Goal: Navigation & Orientation: Find specific page/section

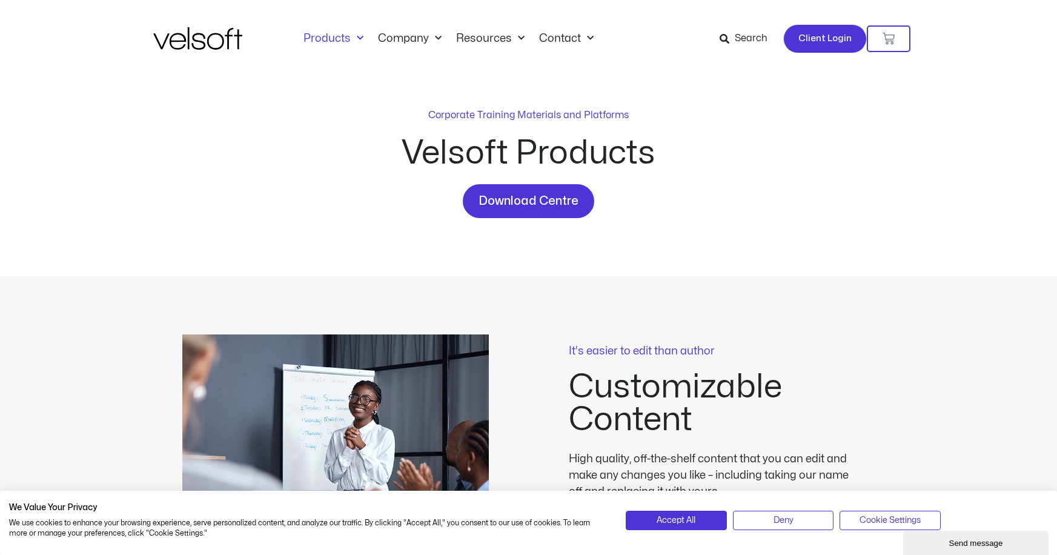
click at [828, 37] on span "Client Login" at bounding box center [824, 39] width 53 height 16
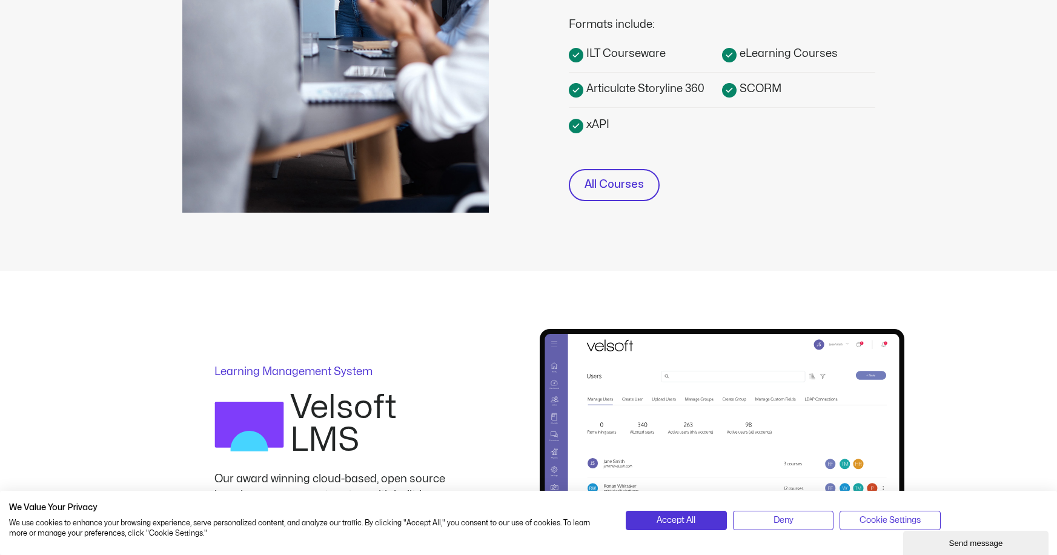
scroll to position [484, 0]
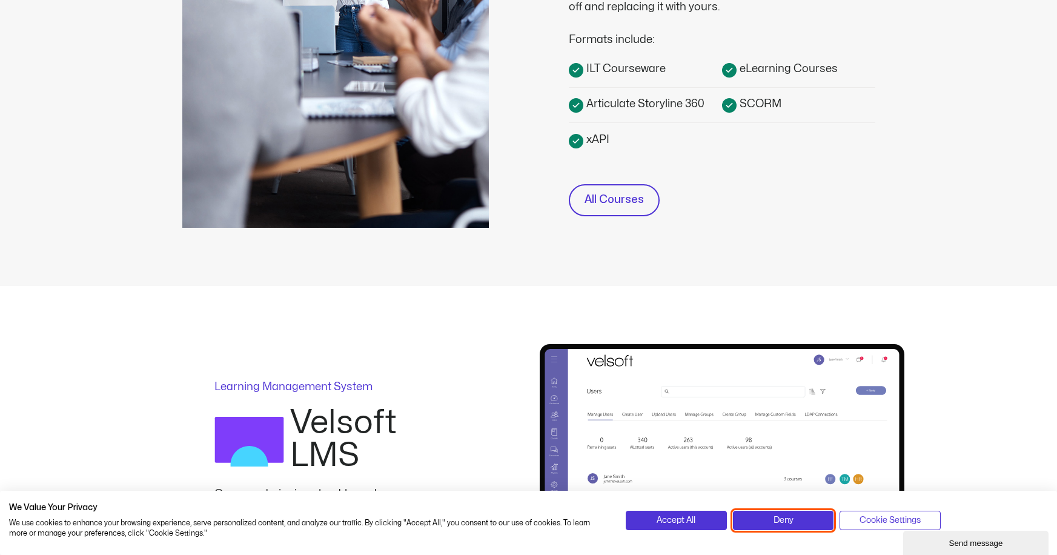
click at [768, 517] on button "Deny" at bounding box center [783, 520] width 101 height 19
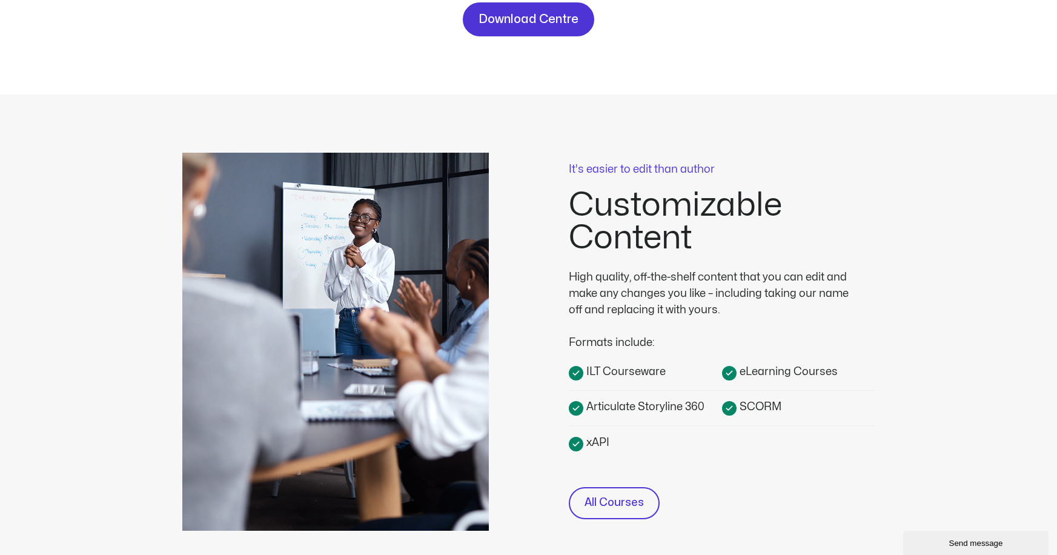
scroll to position [0, 0]
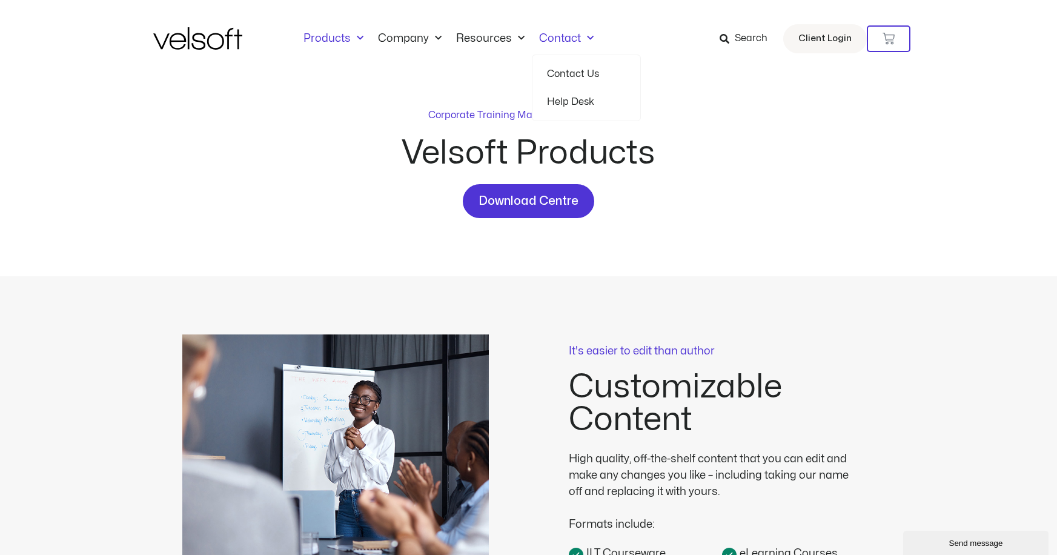
click at [584, 40] on span "Menu" at bounding box center [587, 38] width 13 height 20
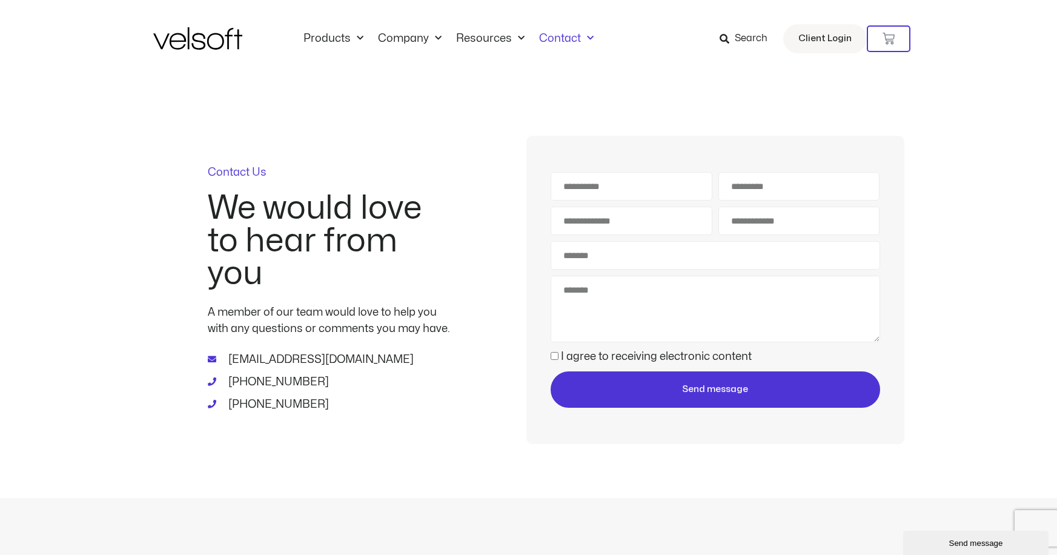
click at [405, 294] on div "We would love to hear from you" at bounding box center [329, 248] width 242 height 112
click at [518, 37] on span "Menu" at bounding box center [518, 38] width 13 height 20
click at [512, 36] on span "Menu" at bounding box center [518, 38] width 13 height 20
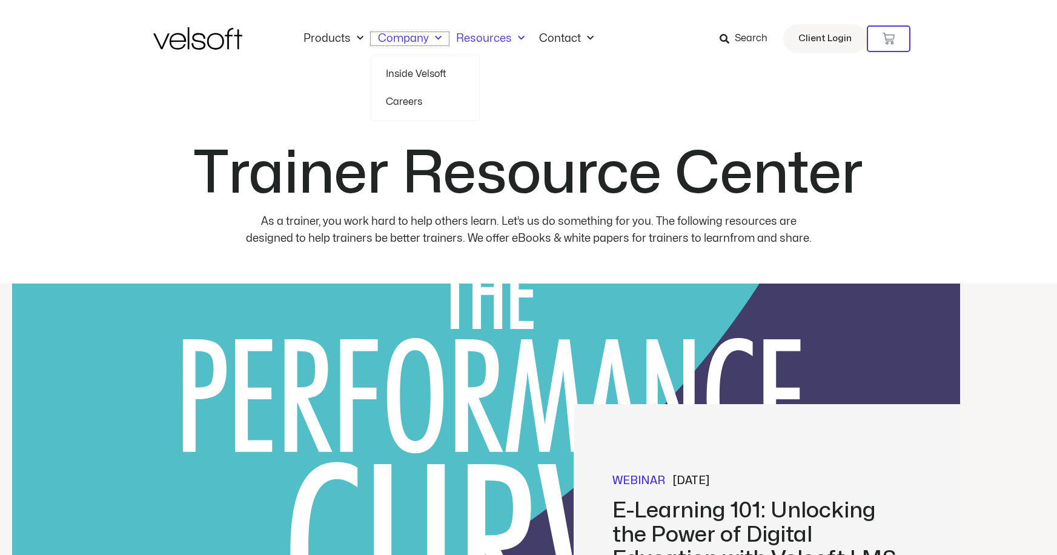
click at [408, 38] on link "Company" at bounding box center [410, 38] width 78 height 13
click at [429, 39] on span "Menu" at bounding box center [435, 38] width 13 height 20
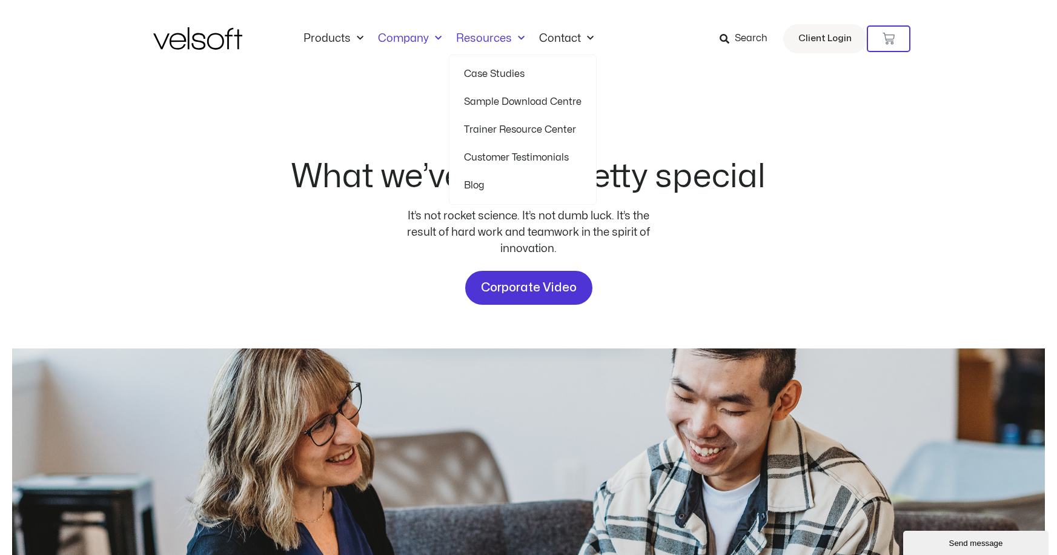
click at [514, 41] on span "Menu" at bounding box center [518, 38] width 13 height 20
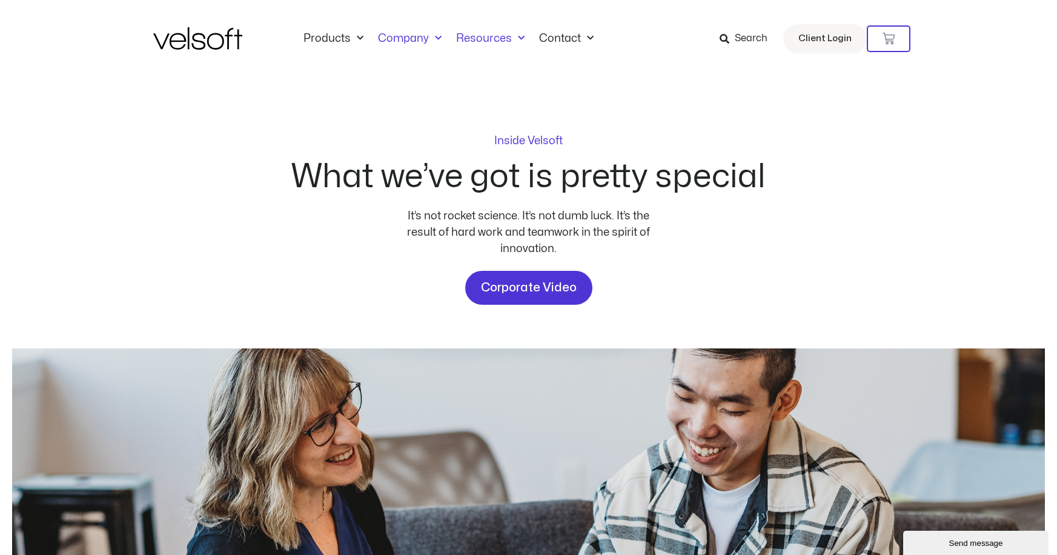
click at [518, 36] on span "Menu" at bounding box center [518, 38] width 13 height 20
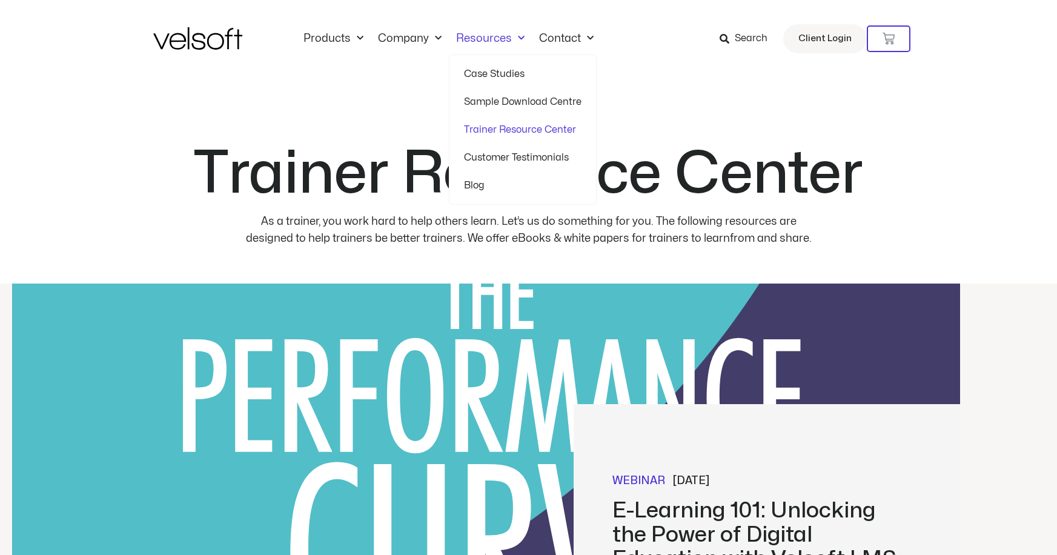
click at [519, 38] on span "Menu" at bounding box center [518, 38] width 13 height 20
